Goal: Information Seeking & Learning: Find specific fact

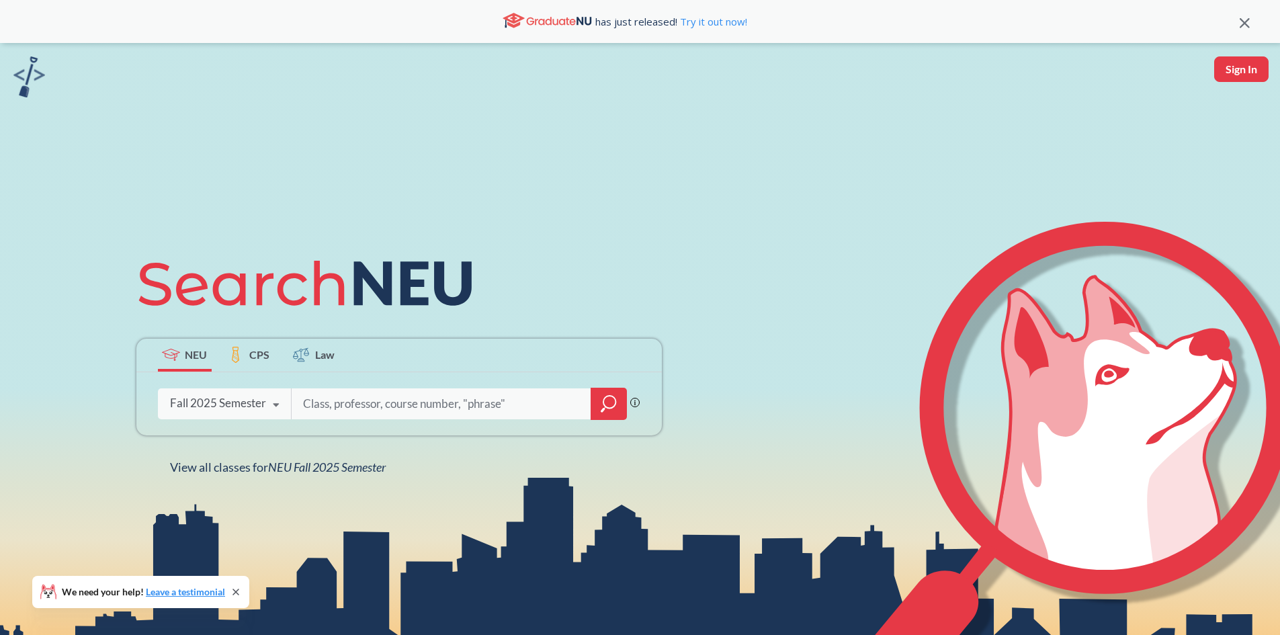
click at [379, 409] on input "search" at bounding box center [441, 404] width 279 height 28
type input "ECON 2350"
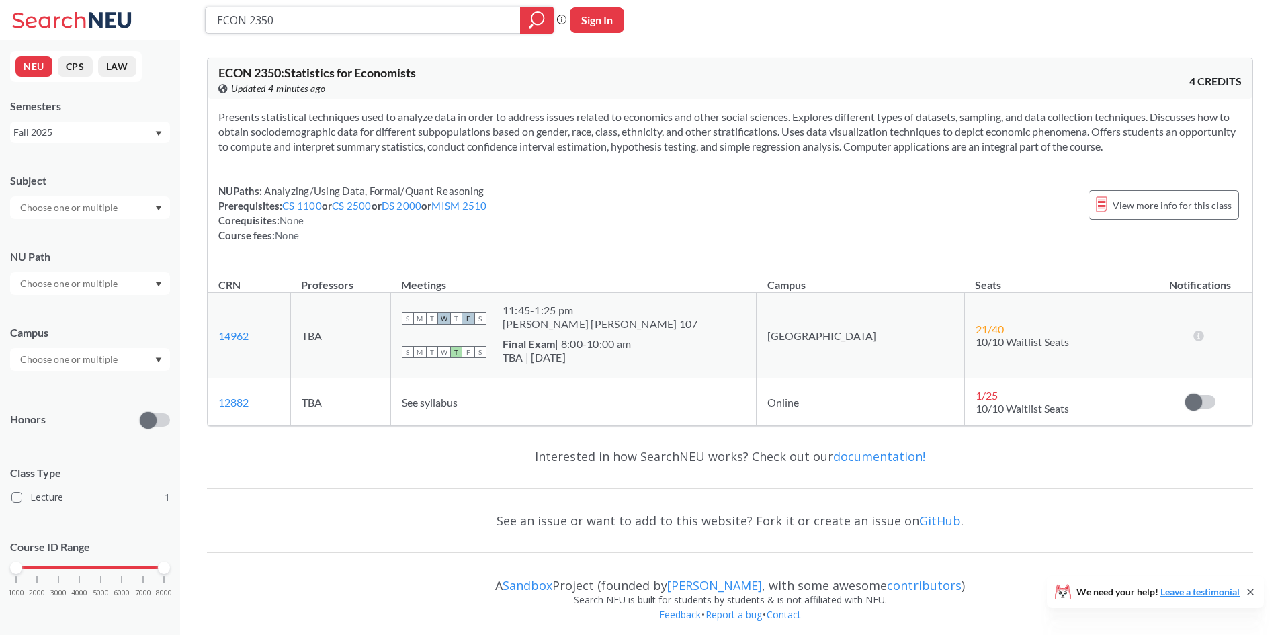
drag, startPoint x: 298, startPoint y: 10, endPoint x: 291, endPoint y: 22, distance: 13.8
click at [291, 22] on input "ECON 2350" at bounding box center [363, 20] width 295 height 23
drag, startPoint x: 287, startPoint y: 27, endPoint x: 150, endPoint y: 14, distance: 137.6
click at [206, 21] on div "ECON 2350" at bounding box center [379, 20] width 349 height 27
type input "DS 3000"
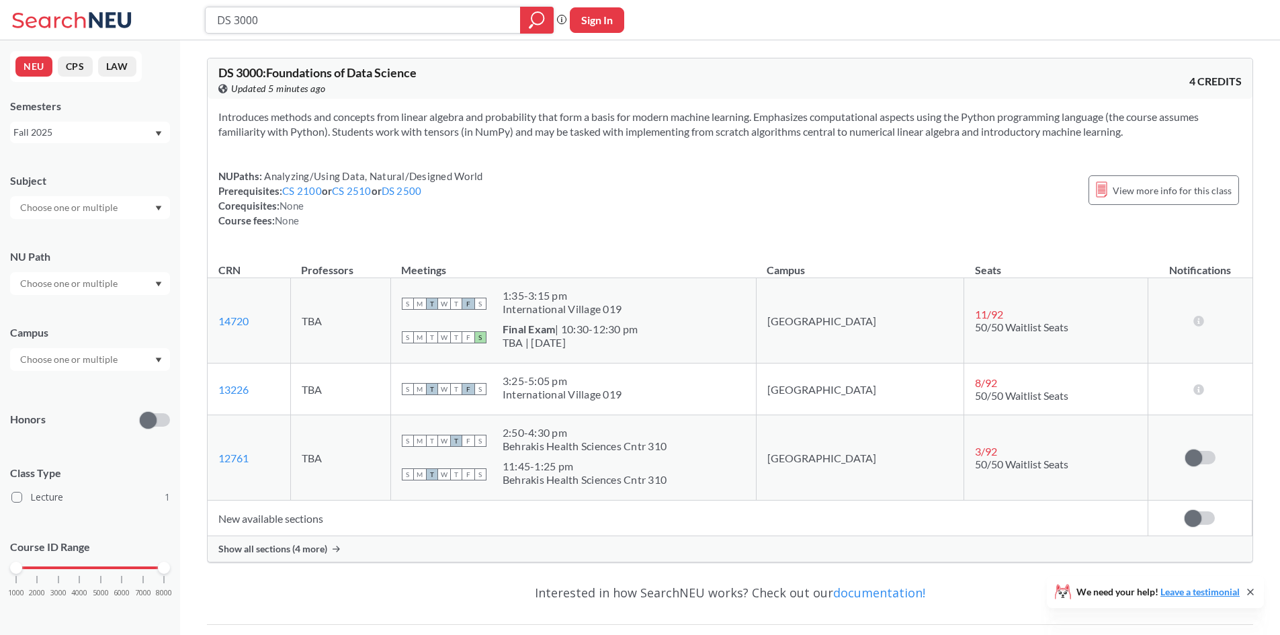
drag, startPoint x: 306, startPoint y: 11, endPoint x: 36, endPoint y: 6, distance: 270.8
click at [182, 15] on div "DS 3000 Phrase search guarantees the exact search appears in the results. Ex. I…" at bounding box center [640, 20] width 1280 height 40
type input "CS 3650"
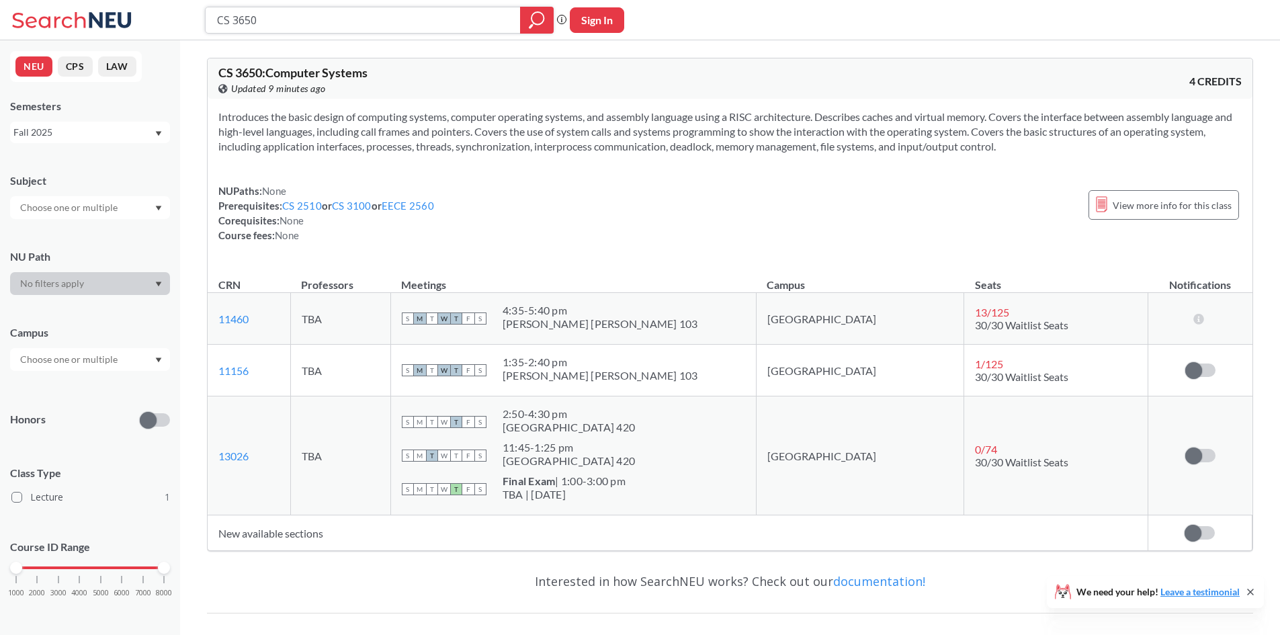
drag, startPoint x: 299, startPoint y: 19, endPoint x: 30, endPoint y: 12, distance: 269.5
click at [140, 22] on div "CS 3650 Phrase search guarantees the exact search appears in the results. Ex. I…" at bounding box center [640, 20] width 1280 height 40
type input "ECON 3255"
